Goal: Communication & Community: Participate in discussion

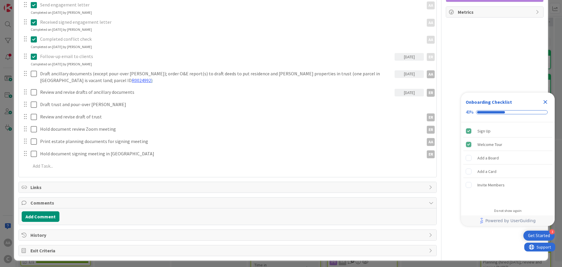
scroll to position [131, 0]
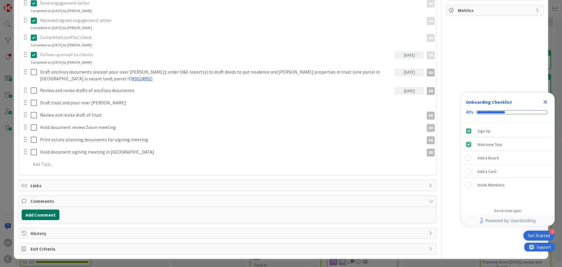
click at [41, 214] on button "Add Comment" at bounding box center [41, 214] width 38 height 11
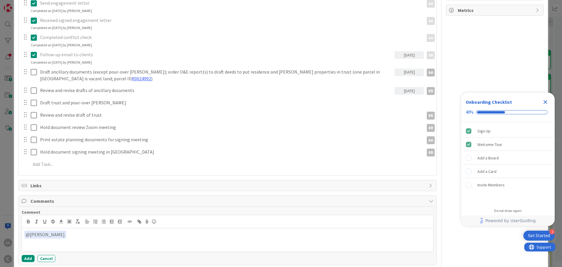
click at [46, 248] on div "﻿ @ [PERSON_NAME] ﻿ ER [PERSON_NAME]" at bounding box center [228, 239] width 412 height 23
click at [221, 235] on p "﻿ @ [PERSON_NAME] ﻿ These will be ready for review [DATE] because I need to upd…" at bounding box center [227, 235] width 407 height 8
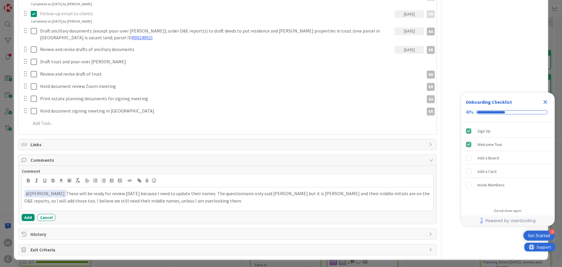
scroll to position [173, 0]
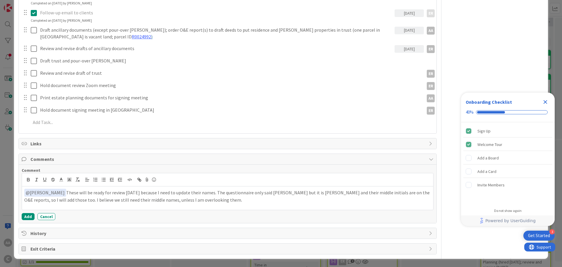
click at [209, 193] on p "﻿ @ [PERSON_NAME] ﻿ These will be ready for review [DATE] because I need to upd…" at bounding box center [227, 196] width 407 height 14
click at [249, 201] on p "﻿ @ [PERSON_NAME] ﻿ These will be ready for review [DATE] because I need to upd…" at bounding box center [227, 196] width 407 height 14
click at [319, 202] on p "﻿ @ [PERSON_NAME] ﻿ These will be ready for review [DATE] because I need to upd…" at bounding box center [227, 196] width 407 height 14
click at [229, 200] on p "﻿ @ [PERSON_NAME] ﻿ These will be ready for review [DATE] because I need to upd…" at bounding box center [227, 196] width 407 height 14
click at [337, 202] on p "﻿ @ [PERSON_NAME] ﻿ These will be ready for review [DATE] because I need to upd…" at bounding box center [227, 196] width 407 height 14
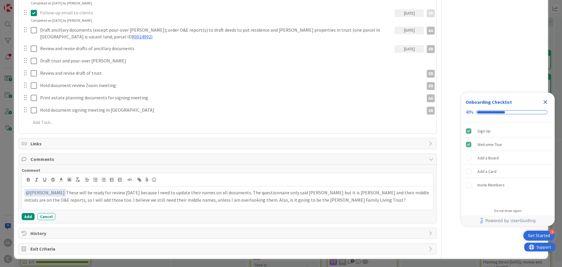
click at [546, 100] on icon "Close Checklist" at bounding box center [545, 101] width 7 height 7
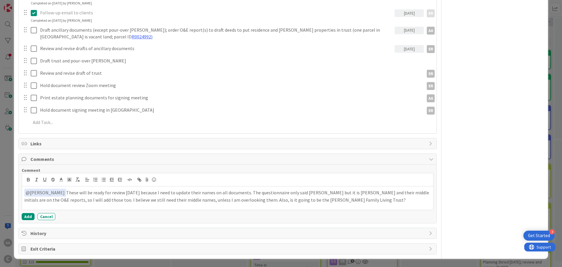
scroll to position [0, 0]
click at [28, 216] on button "Add" at bounding box center [28, 216] width 13 height 7
